Goal: Task Accomplishment & Management: Use online tool/utility

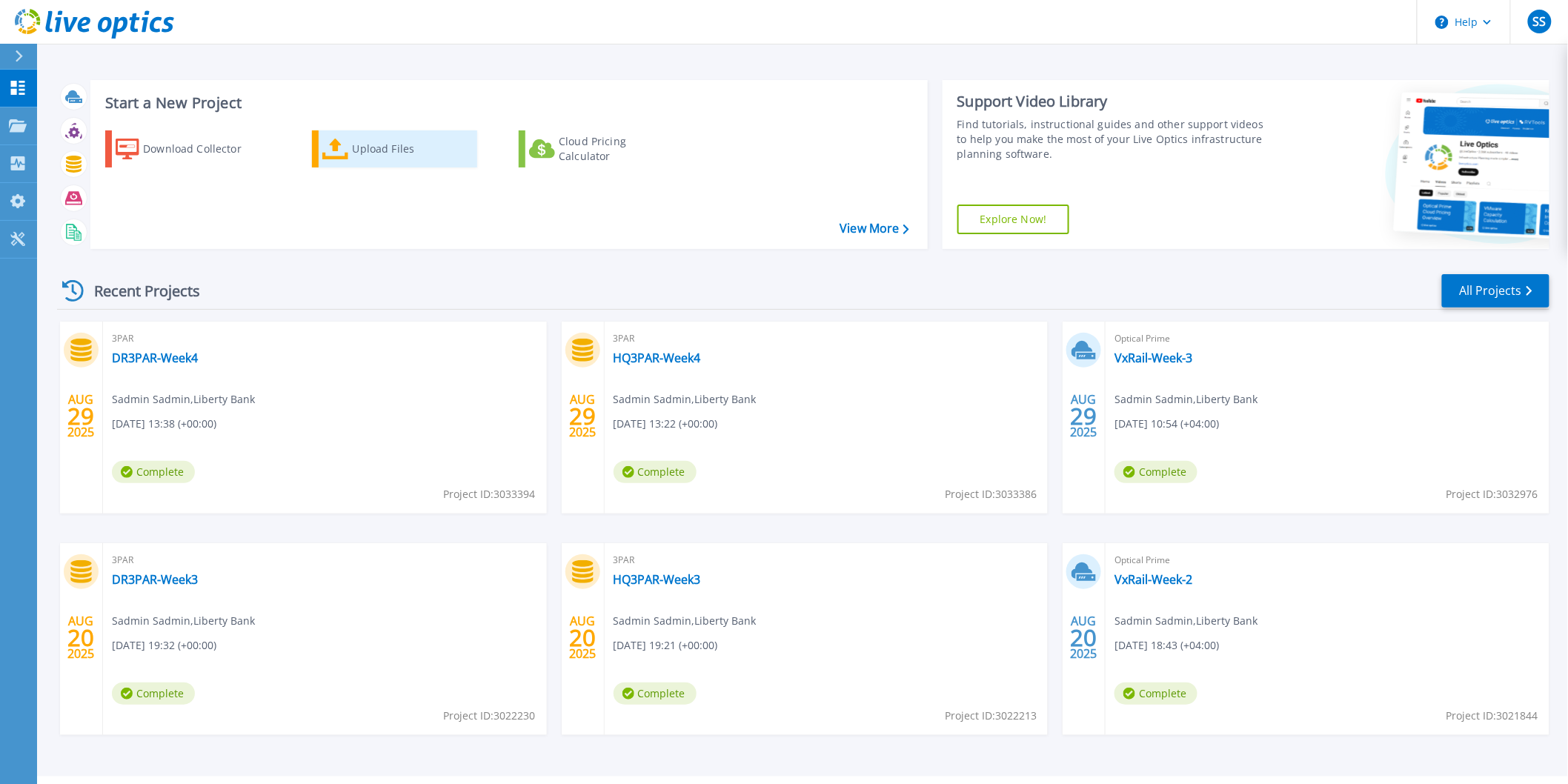
click at [402, 147] on div "Upload Files" at bounding box center [412, 149] width 119 height 30
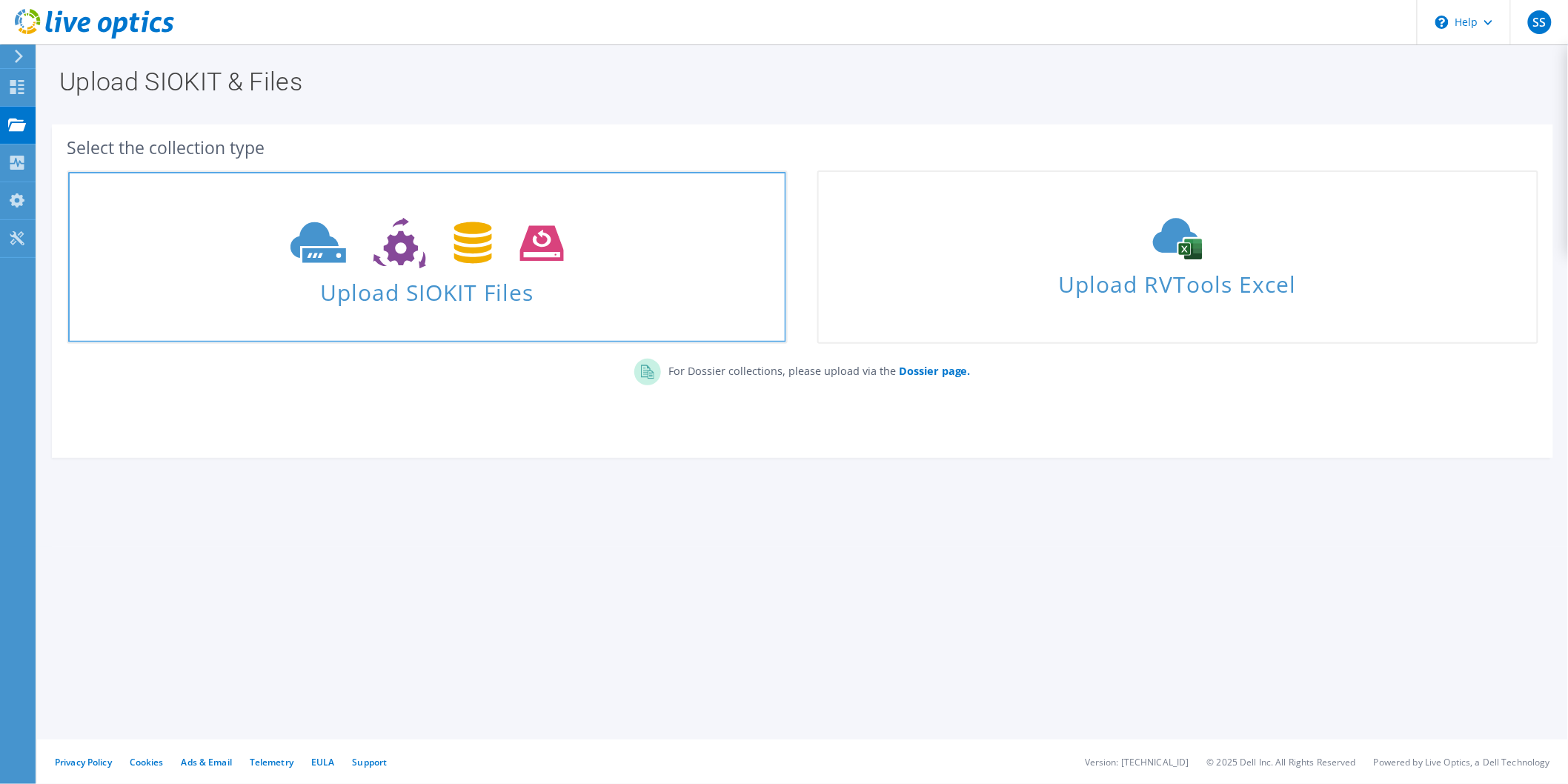
click at [449, 274] on span "Upload SIOKIT Files" at bounding box center [427, 288] width 718 height 32
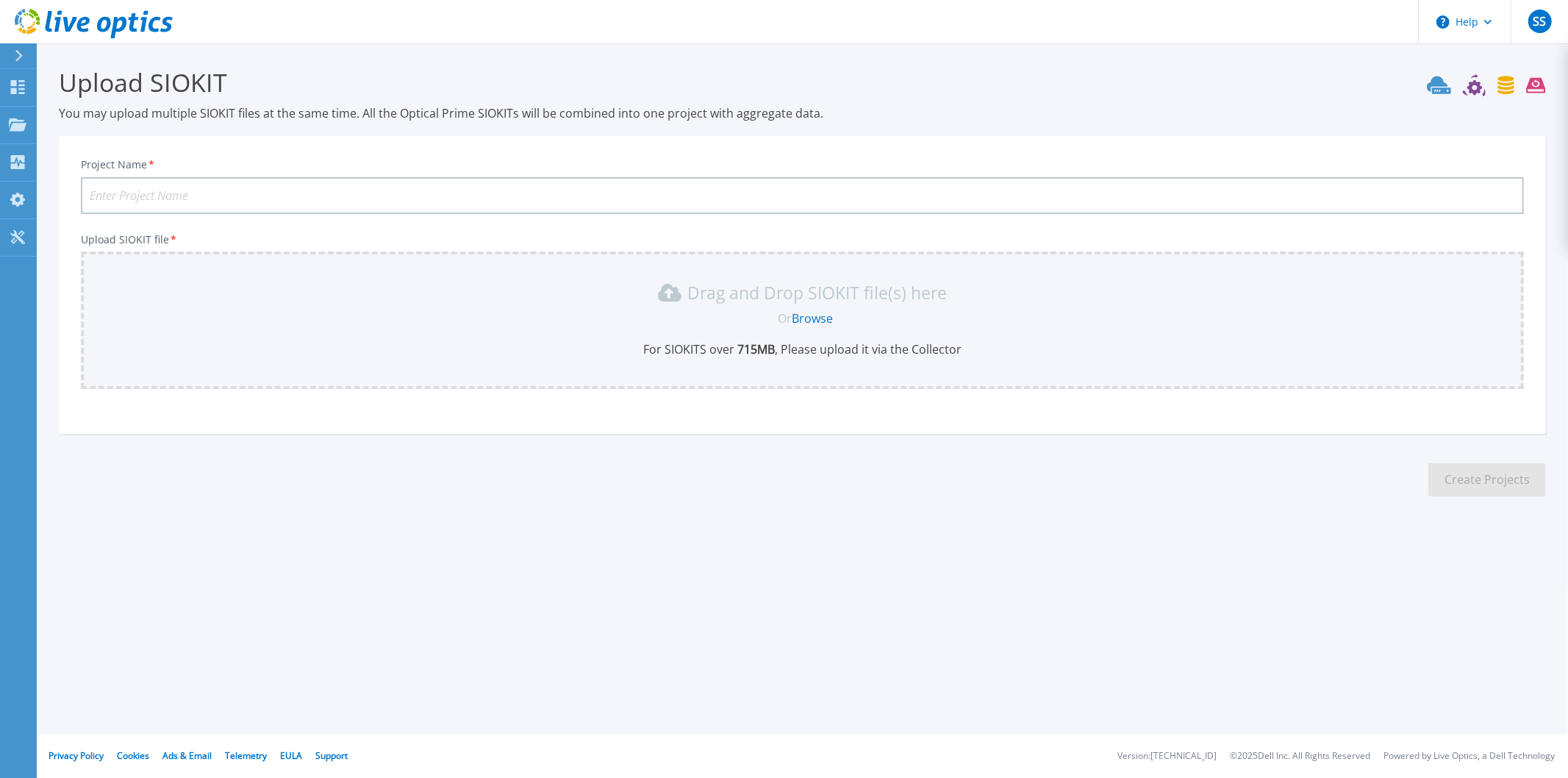
click at [976, 199] on input "Project Name *" at bounding box center [803, 196] width 1443 height 37
type input "VxRail-Week-4"
click at [437, 155] on div "Project Name * VxRail-Week-4 Upload SIOKIT file * Drag and Drop SIOKIT file(s) …" at bounding box center [802, 289] width 1488 height 288
click at [818, 315] on link "Browse" at bounding box center [812, 318] width 41 height 16
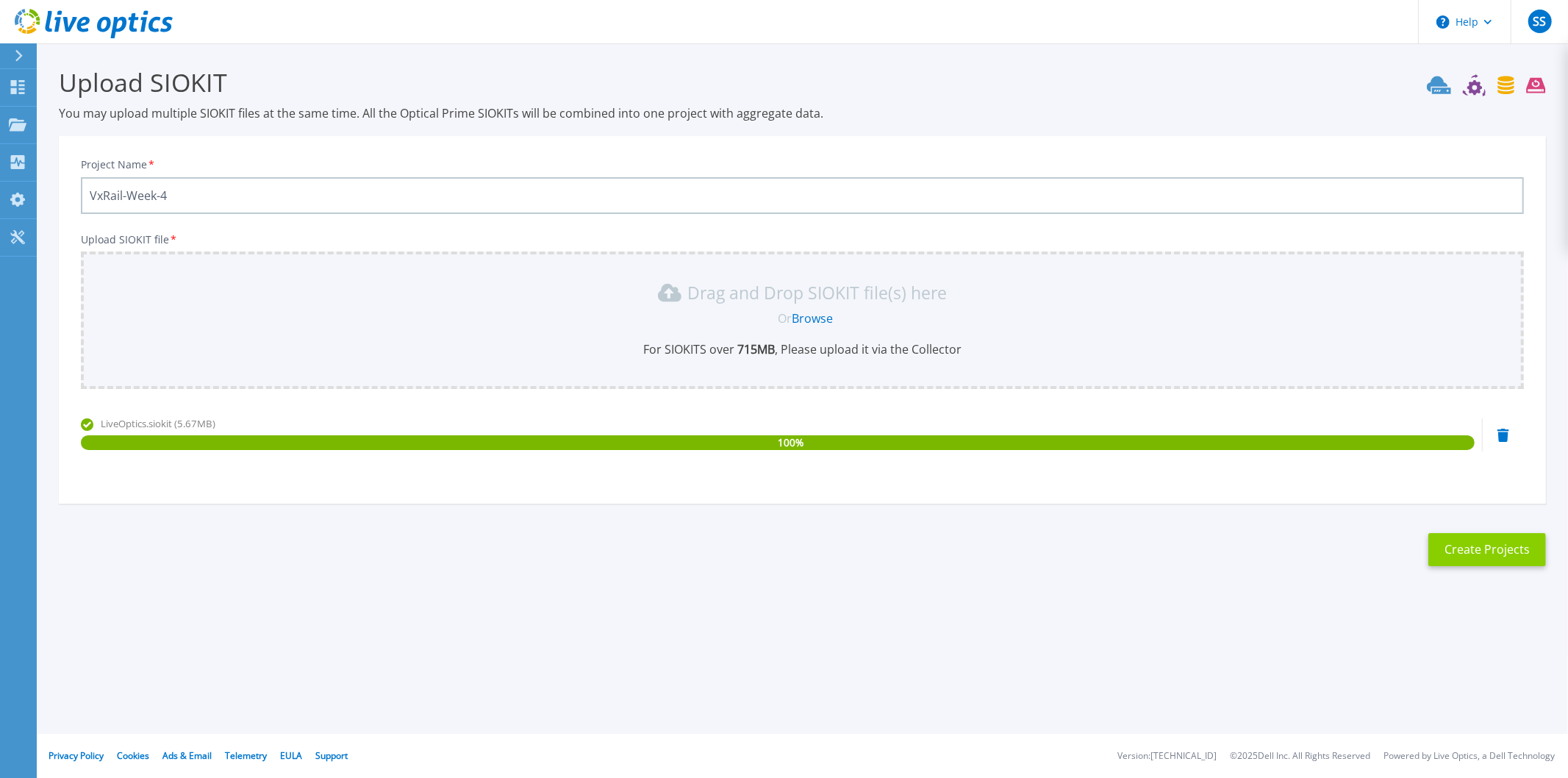
click at [1490, 537] on button "Create Projects" at bounding box center [1488, 549] width 118 height 33
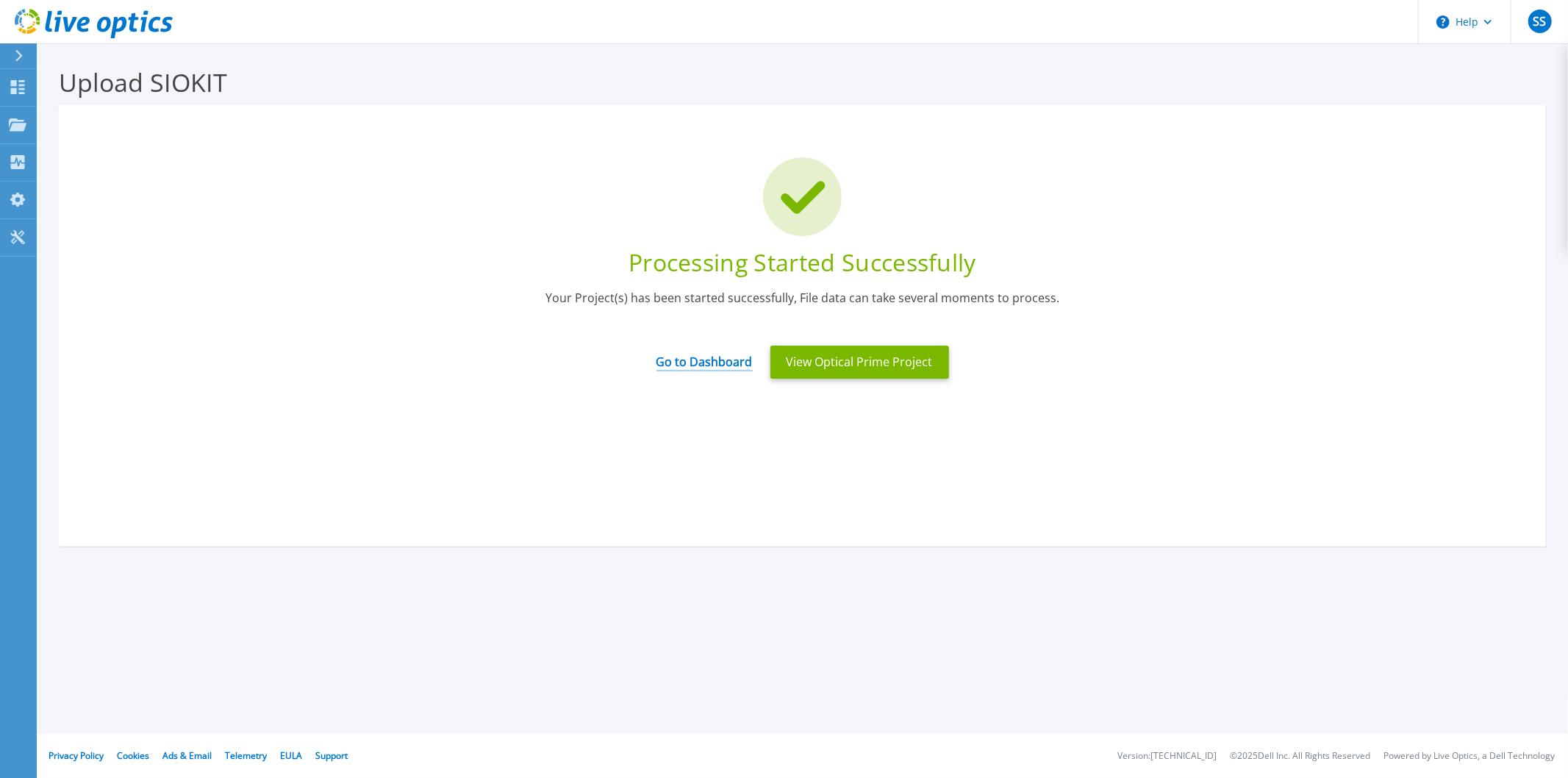
click at [737, 357] on link "Go to Dashboard" at bounding box center [705, 357] width 97 height 29
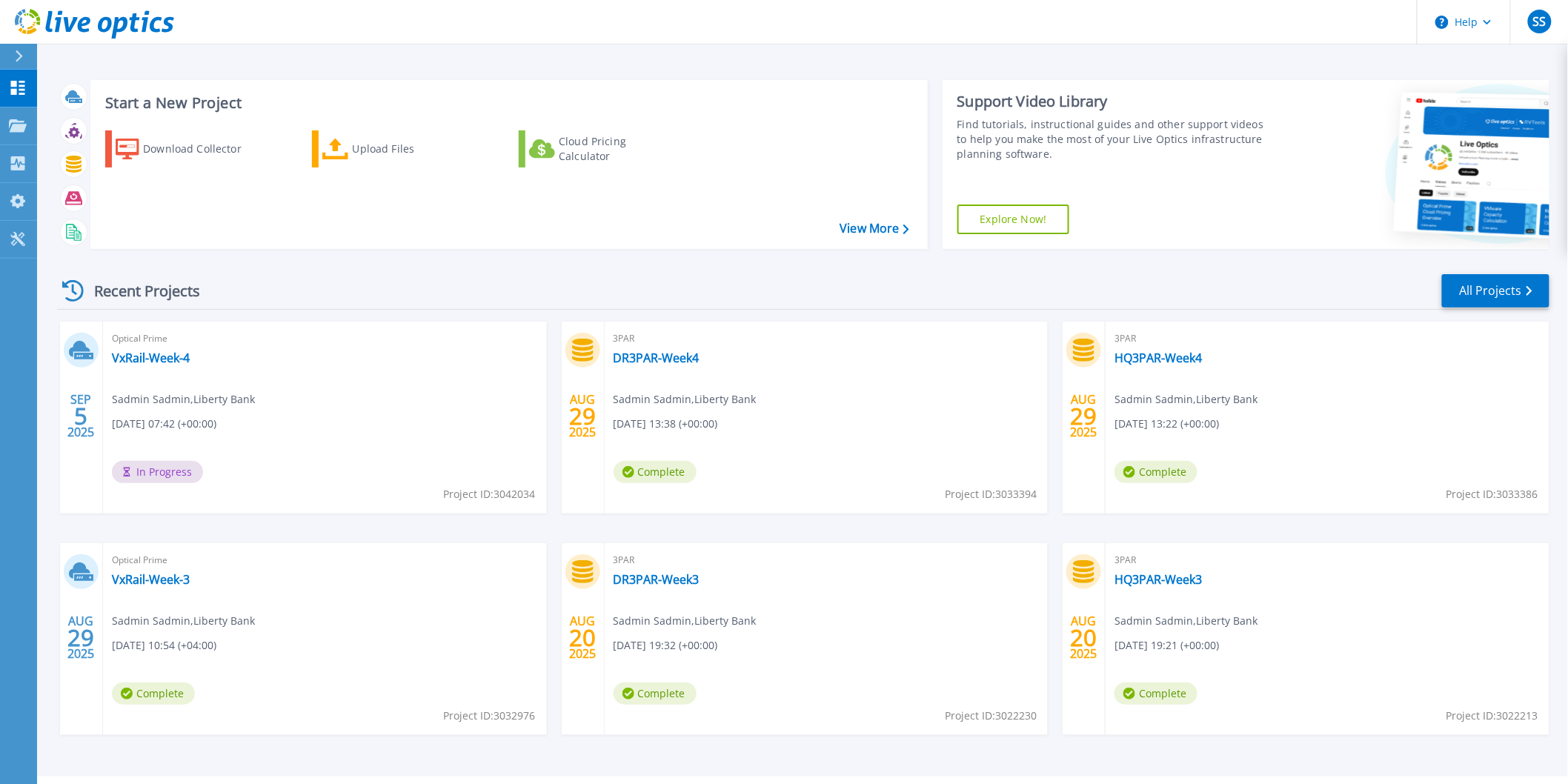
scroll to position [37, 0]
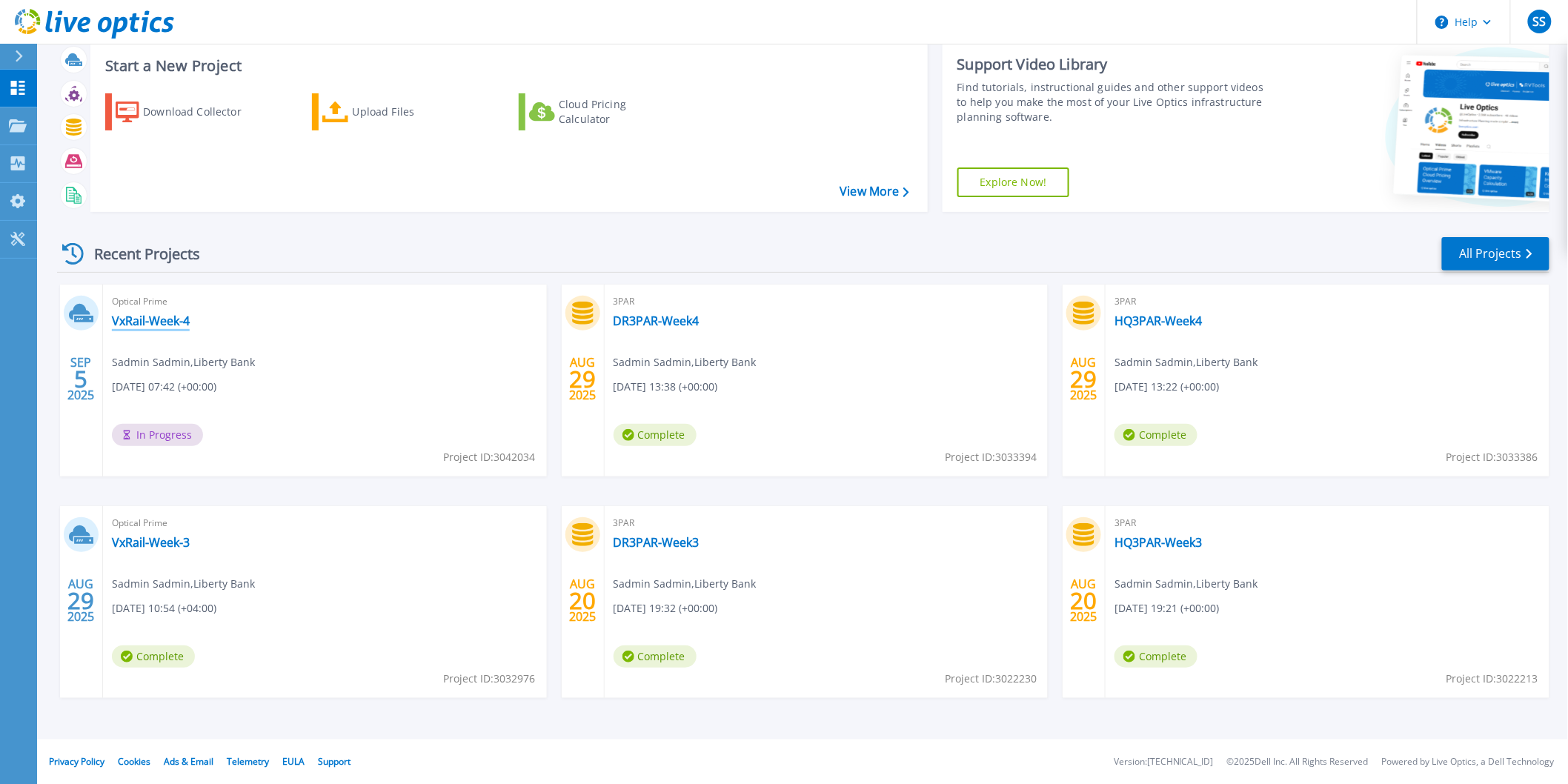
click at [147, 327] on link "VxRail-Week-4" at bounding box center [151, 320] width 78 height 15
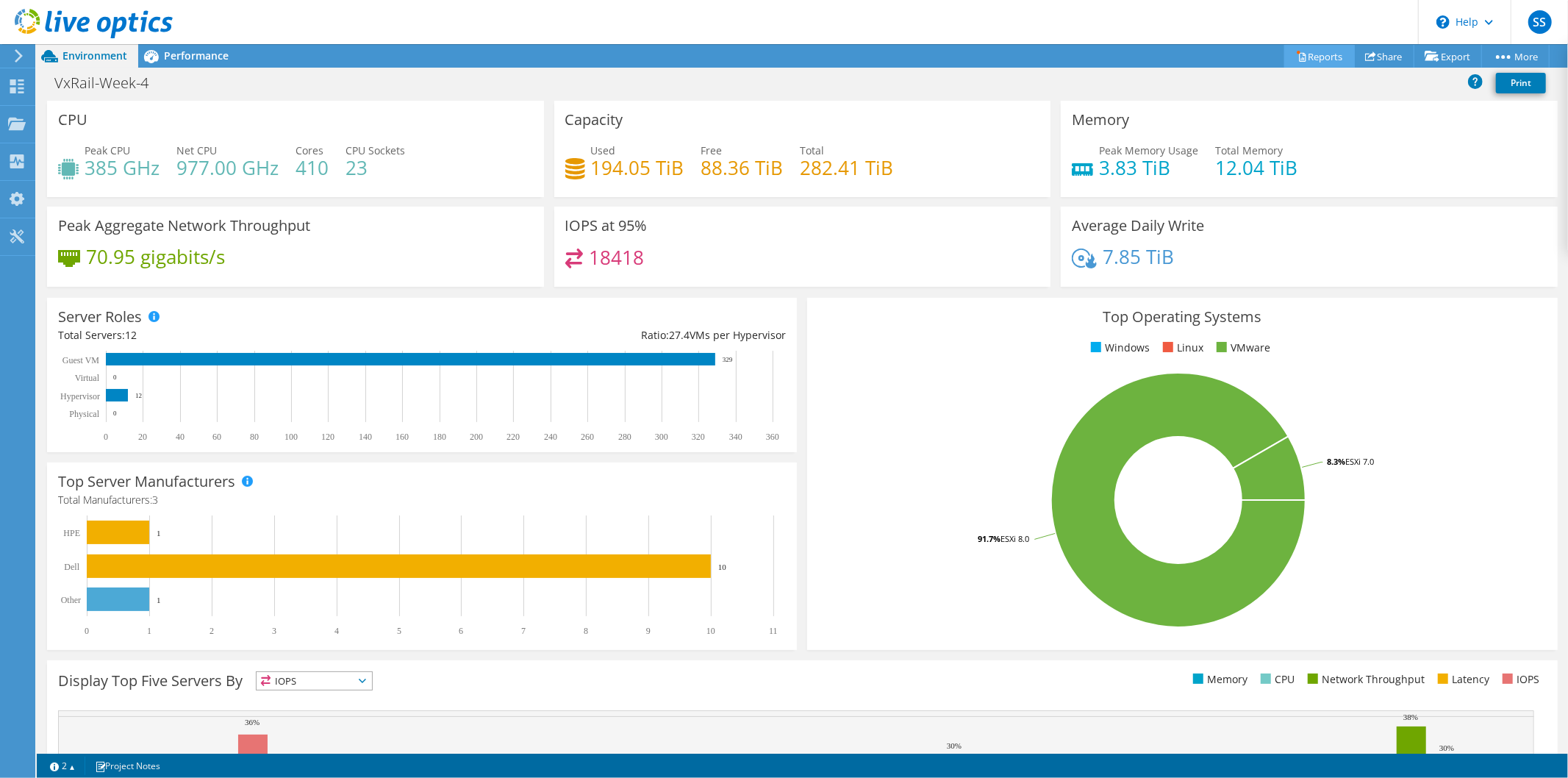
click at [1303, 53] on link "Reports" at bounding box center [1319, 56] width 70 height 22
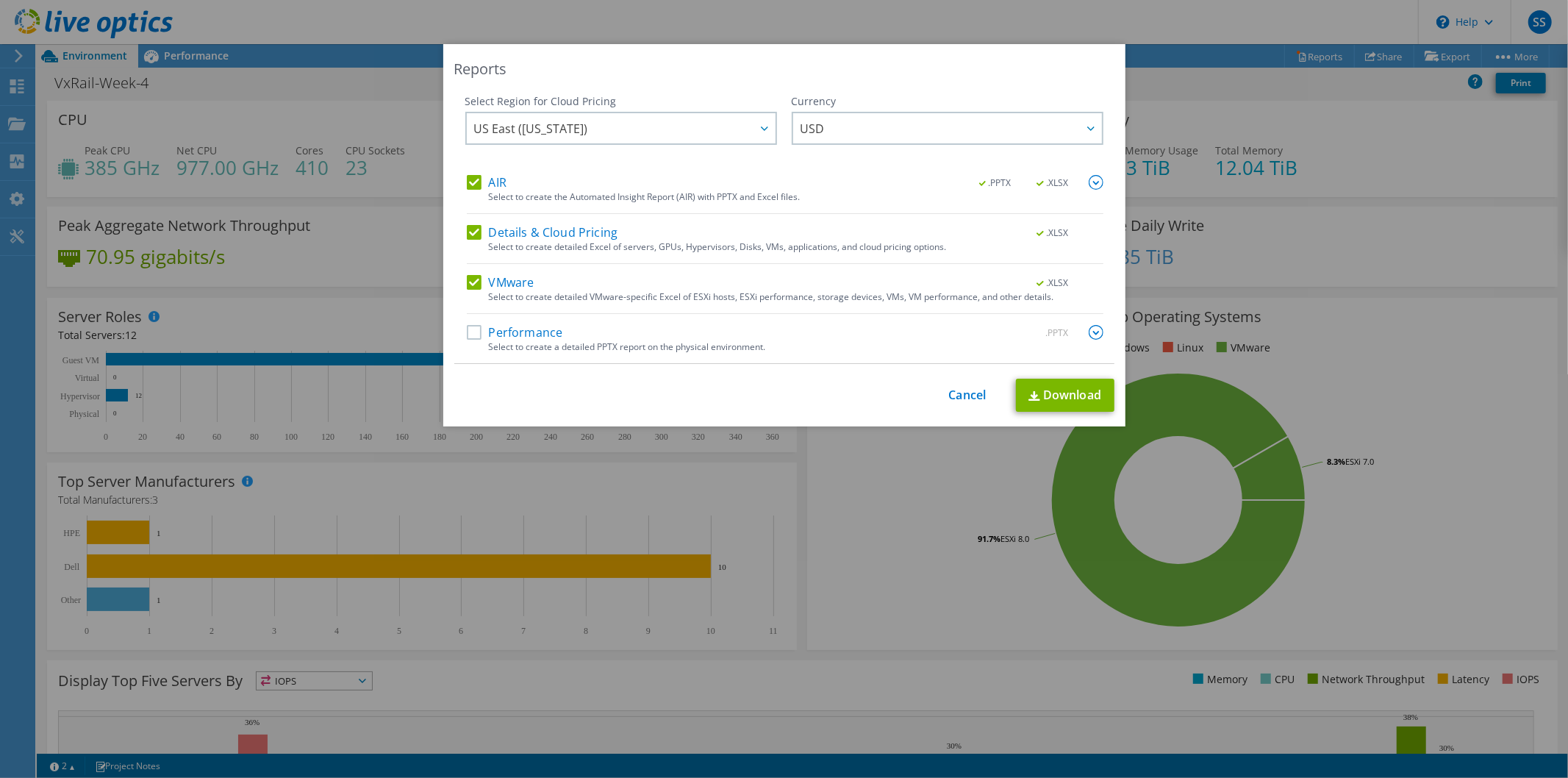
click at [472, 335] on label "Performance" at bounding box center [515, 332] width 97 height 15
click at [0, 0] on input "Performance" at bounding box center [0, 0] width 0 height 0
click at [1094, 329] on img at bounding box center [1096, 332] width 15 height 15
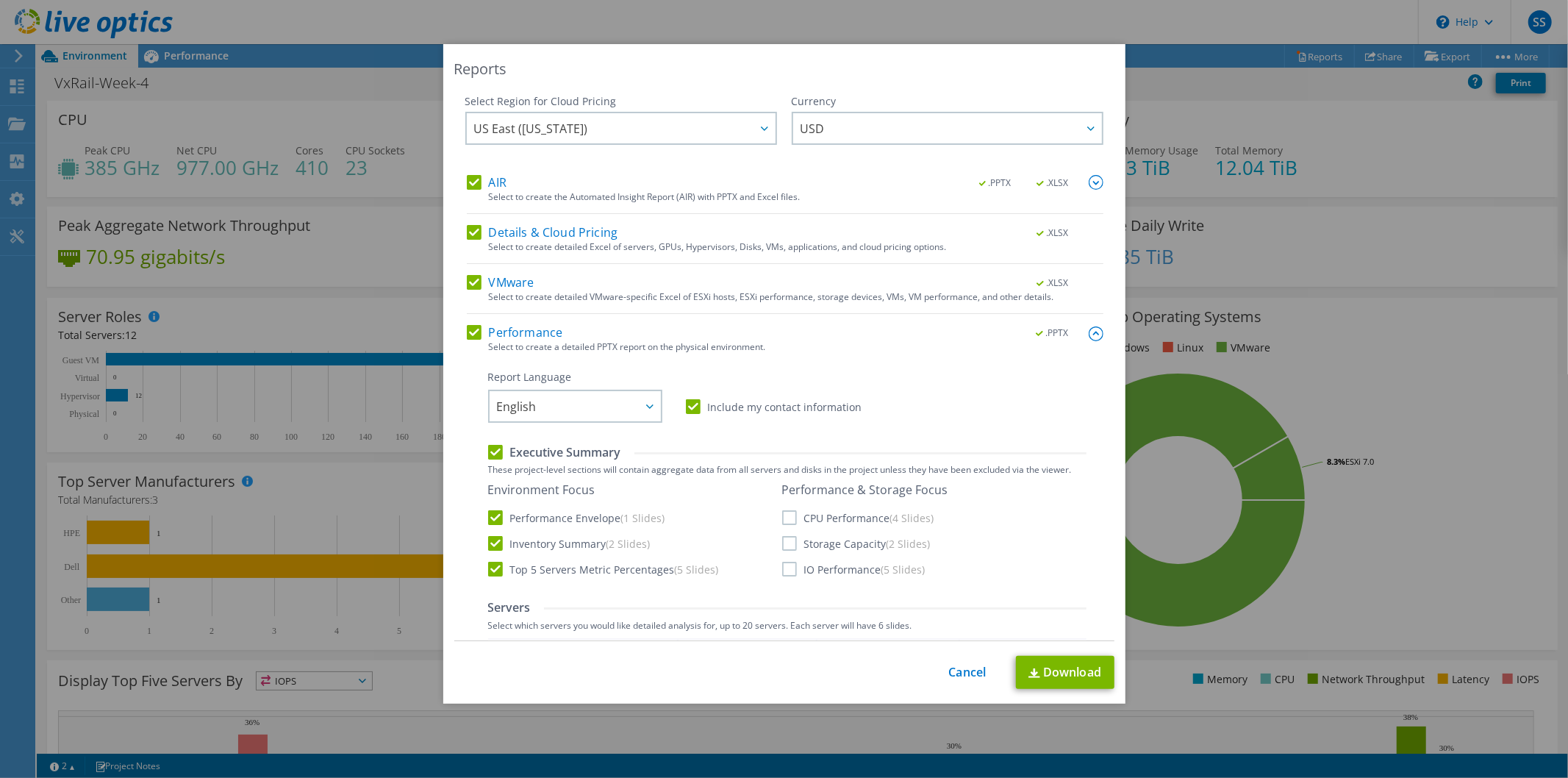
click at [782, 544] on label "Storage Capacity (2 Slides)" at bounding box center [856, 543] width 149 height 15
click at [0, 0] on input "Storage Capacity (2 Slides)" at bounding box center [0, 0] width 0 height 0
click at [782, 568] on label "IO Performance (5 Slides)" at bounding box center [853, 568] width 143 height 15
click at [0, 0] on input "IO Performance (5 Slides)" at bounding box center [0, 0] width 0 height 0
click at [782, 516] on label "CPU Performance (4 Slides)" at bounding box center [858, 517] width 152 height 15
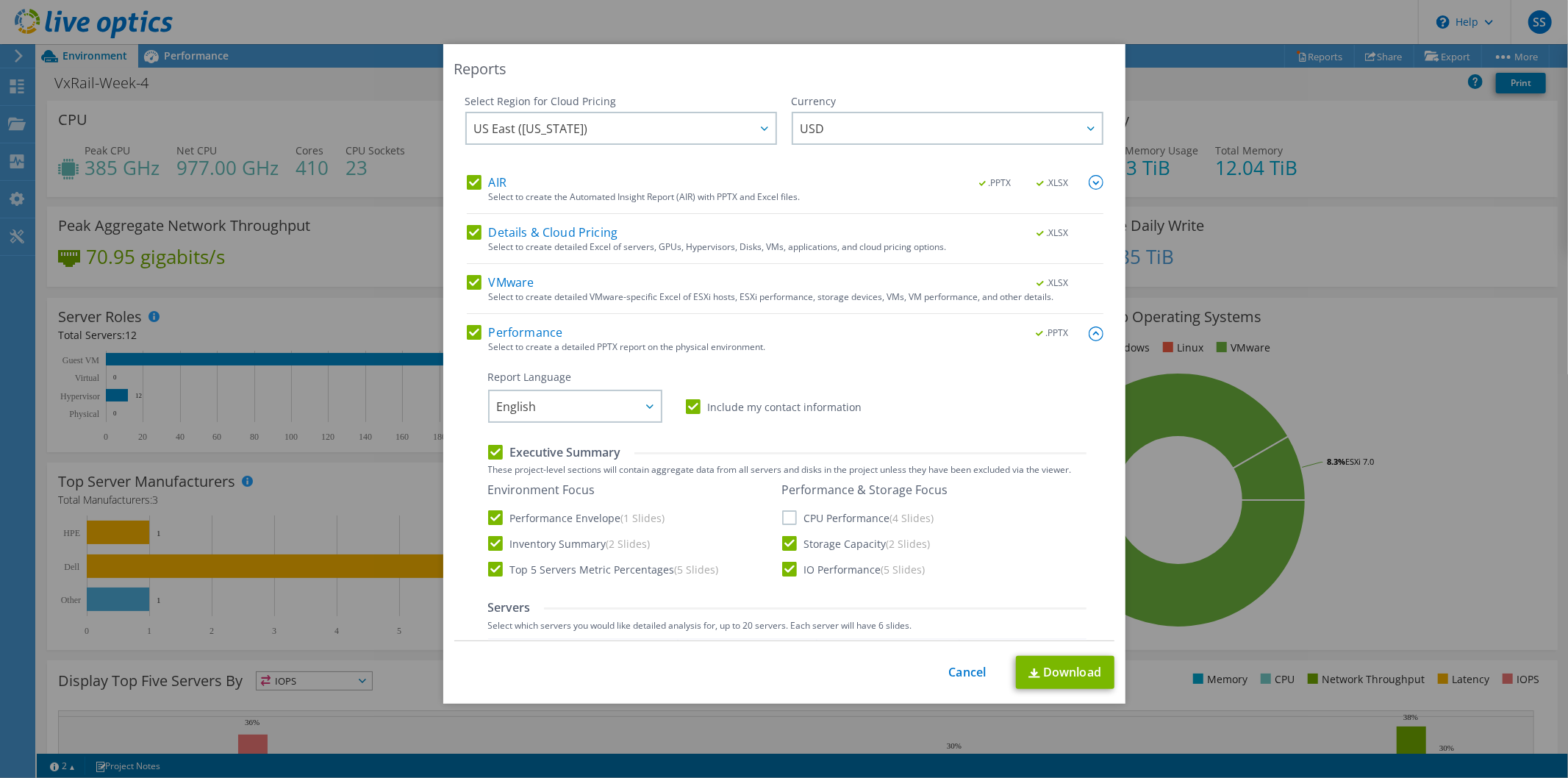
click at [0, 0] on input "CPU Performance (4 Slides)" at bounding box center [0, 0] width 0 height 0
click at [468, 221] on div "AIR .PPTX .XLSX Select to create the Automated Insight Report (AIR) with PPTX a…" at bounding box center [785, 734] width 637 height 1118
click at [1052, 664] on link "Download" at bounding box center [1064, 672] width 98 height 33
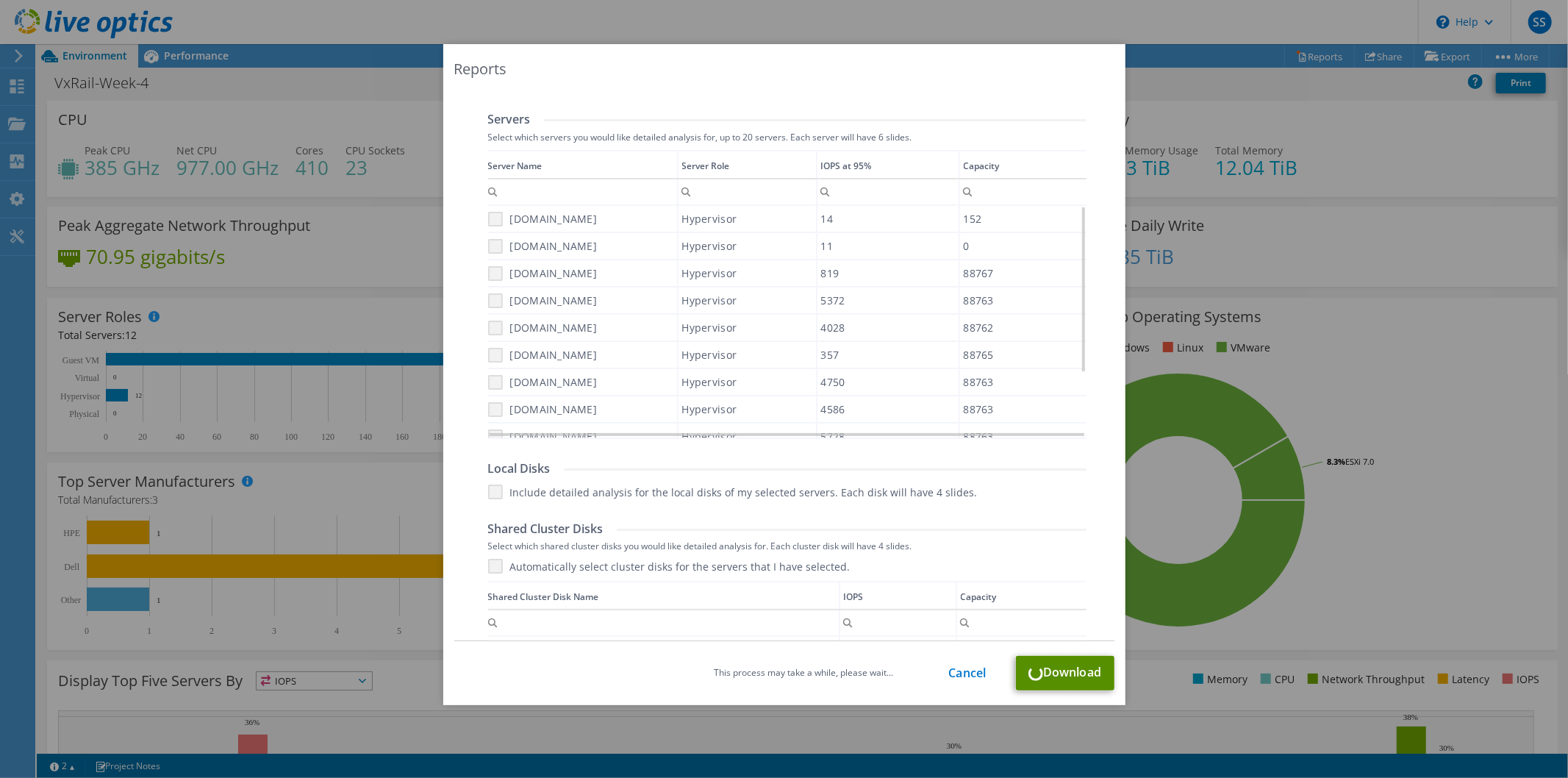
scroll to position [405, 0]
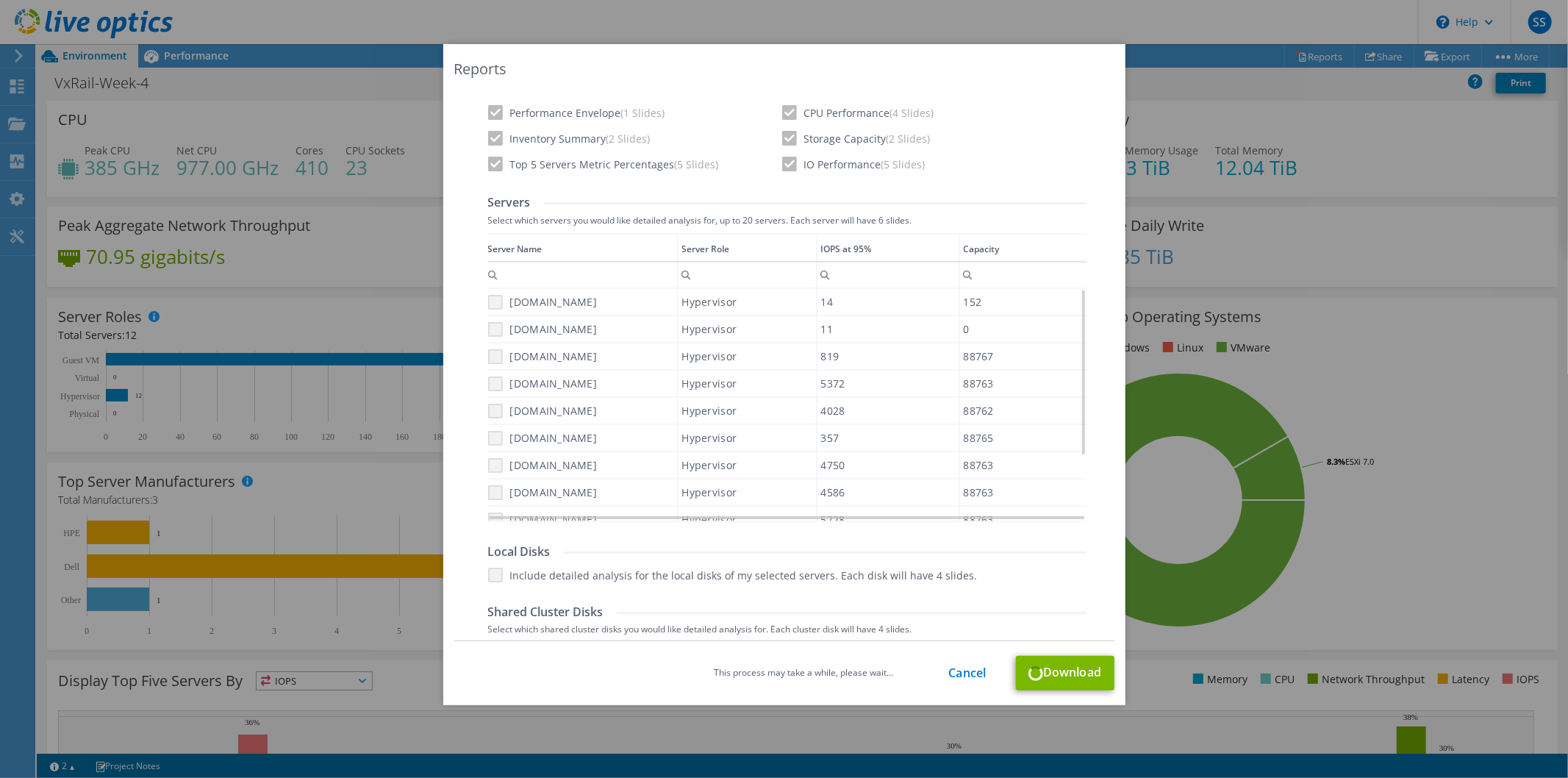
click at [490, 309] on td "[DOMAIN_NAME]" at bounding box center [582, 302] width 190 height 26
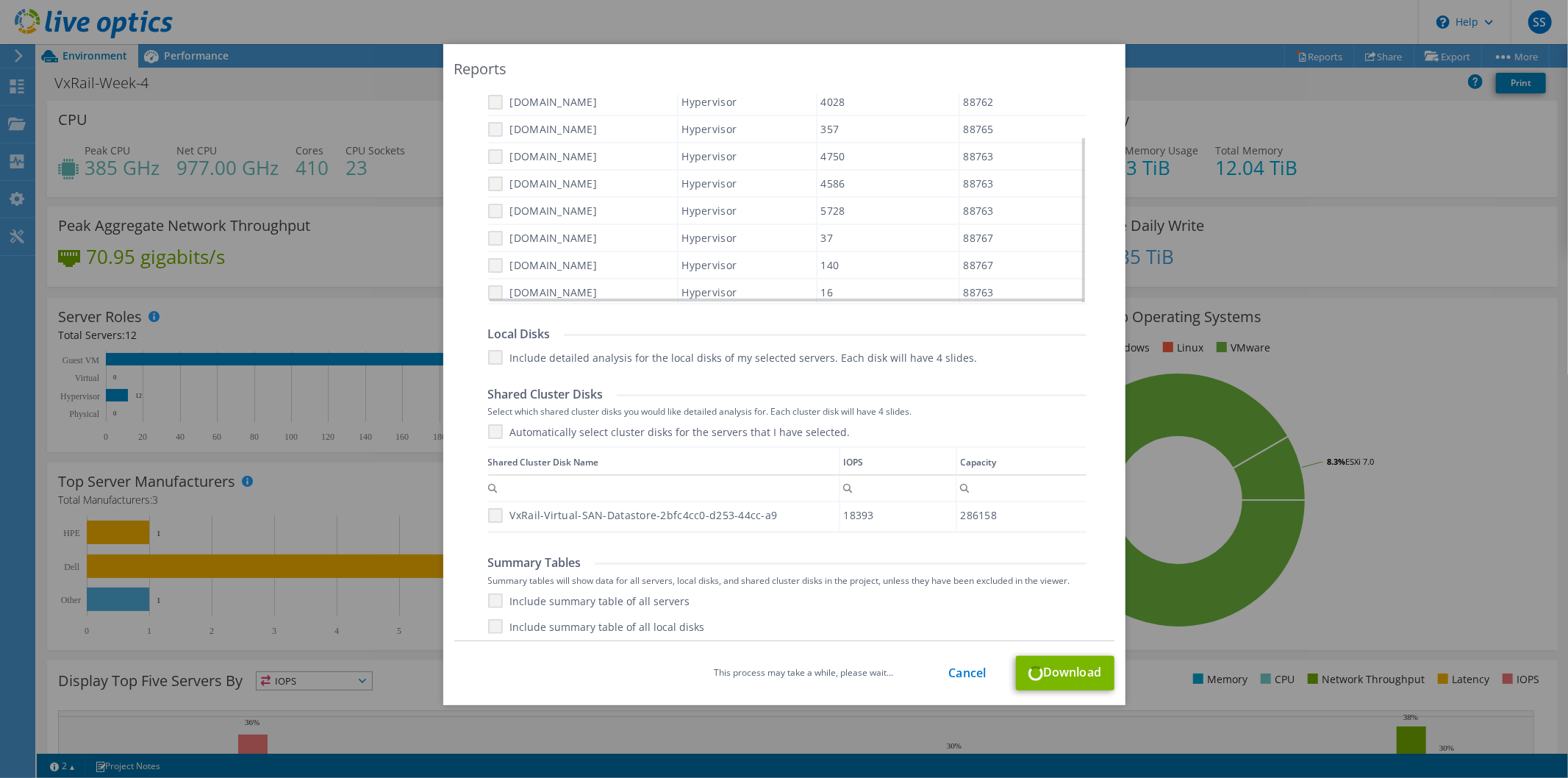
scroll to position [650, 0]
